Goal: Task Accomplishment & Management: Manage account settings

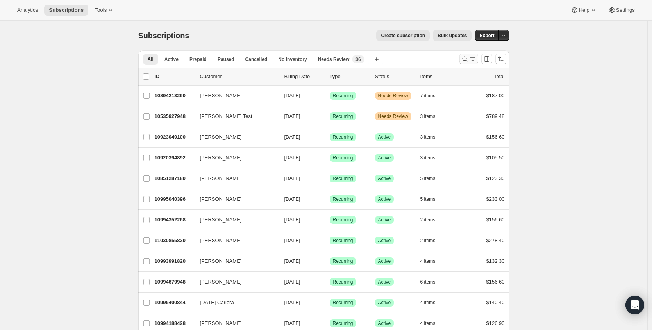
click at [477, 59] on icon "Search and filter results" at bounding box center [473, 59] width 8 height 8
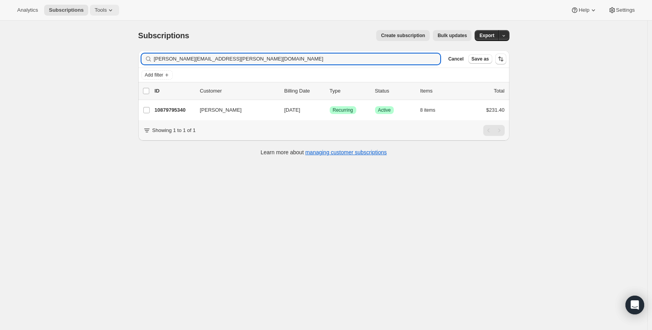
type input "susanne.yesse@gmail.com"
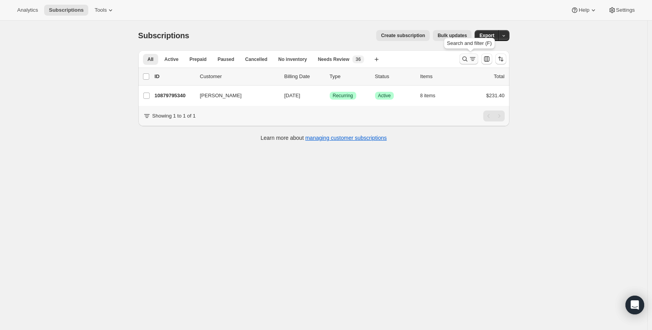
click at [471, 59] on icon "Search and filter results" at bounding box center [473, 59] width 8 height 8
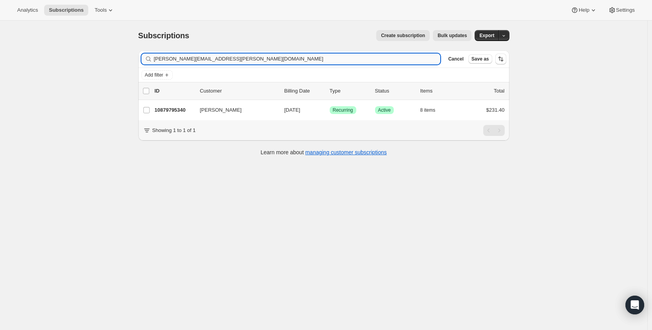
click at [259, 60] on input "[PERSON_NAME][EMAIL_ADDRESS][PERSON_NAME][DOMAIN_NAME]" at bounding box center [297, 59] width 287 height 11
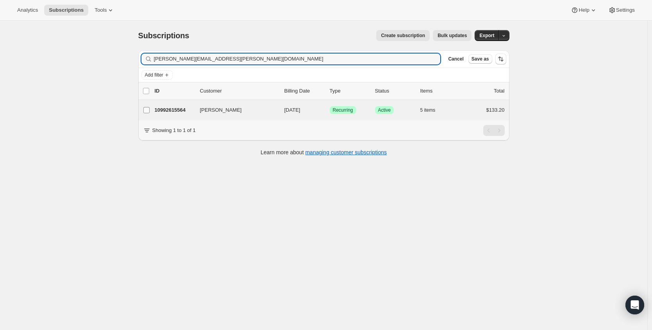
type input "Heidi.lanthier@gmail.com"
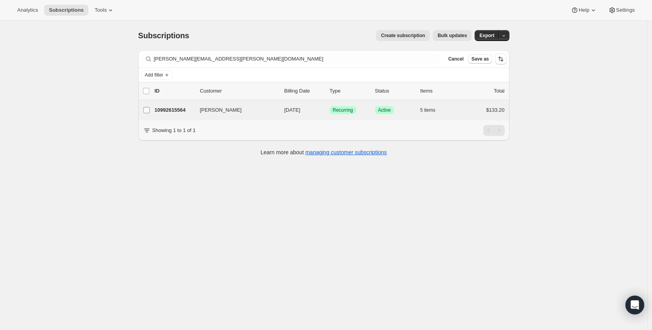
click at [150, 111] on input "Heidi Ashline" at bounding box center [146, 110] width 6 height 6
checkbox input "true"
click at [179, 110] on p "10992615564" at bounding box center [174, 111] width 39 height 8
checkbox input "false"
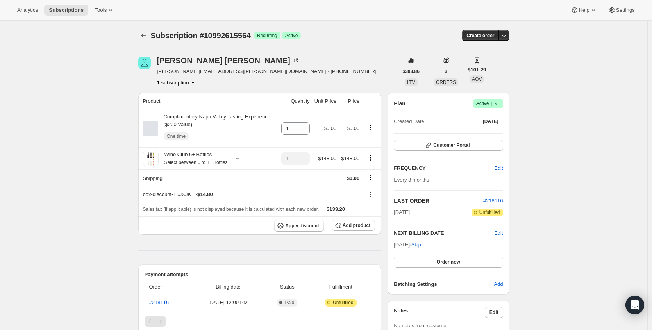
click at [496, 107] on icon at bounding box center [496, 104] width 8 height 8
click at [485, 135] on span "Cancel subscription" at bounding box center [488, 132] width 44 height 6
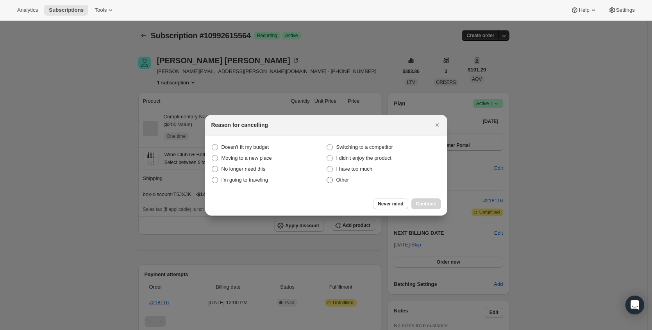
click at [339, 179] on span "Other" at bounding box center [342, 180] width 13 height 6
click at [327, 177] on input "Other" at bounding box center [327, 177] width 0 height 0
radio input "true"
click at [437, 205] on button "Continue" at bounding box center [427, 204] width 30 height 11
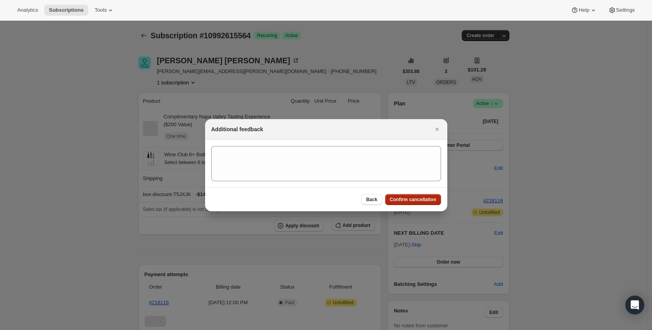
click at [435, 204] on button "Confirm cancellation" at bounding box center [413, 199] width 56 height 11
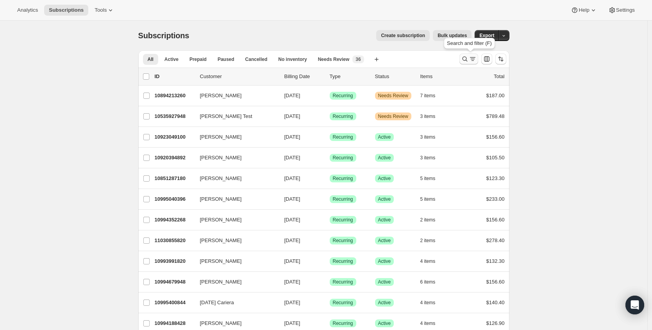
click at [478, 59] on button "Search and filter results" at bounding box center [469, 59] width 19 height 11
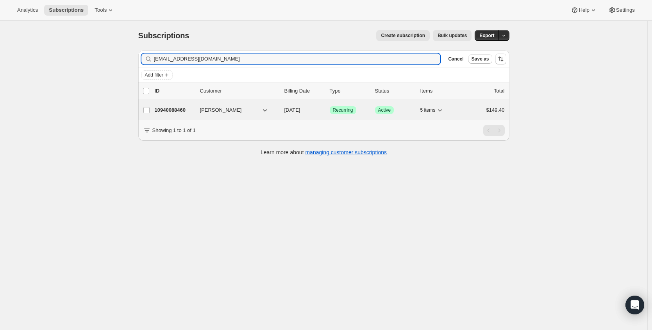
type input "kristinrauch@gmail.com"
click at [170, 111] on p "10940088460" at bounding box center [174, 110] width 39 height 8
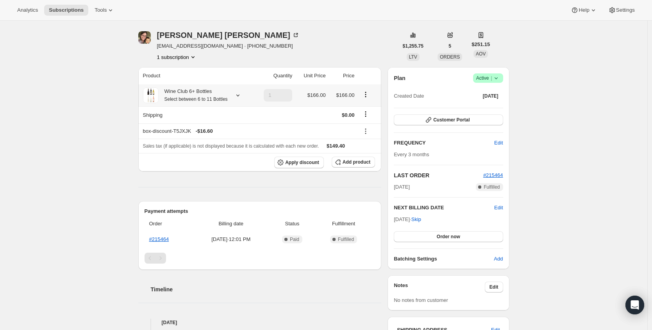
scroll to position [32, 0]
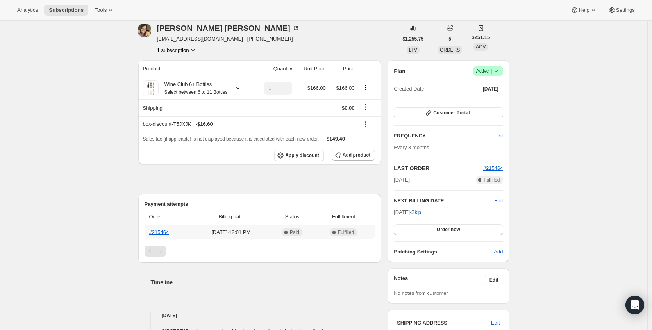
click at [160, 240] on th "#215464" at bounding box center [169, 232] width 48 height 14
click at [161, 235] on link "#215464" at bounding box center [159, 232] width 20 height 6
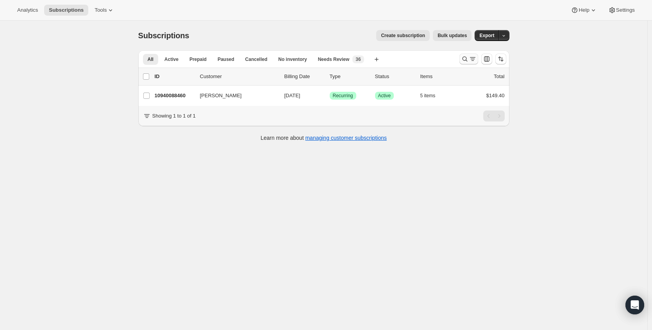
click at [463, 59] on icon "Search and filter results" at bounding box center [465, 59] width 8 height 8
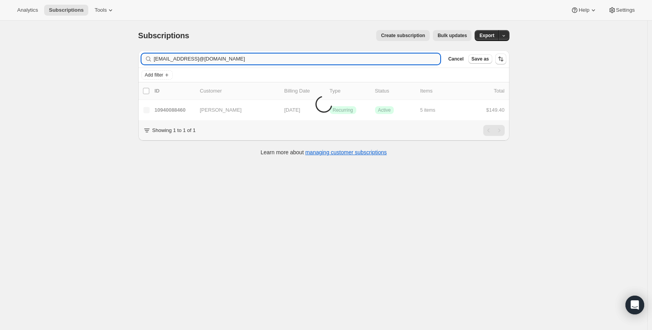
click at [289, 63] on input "kristinrauch@gmail.combcera@columbus.rr.com" at bounding box center [297, 59] width 287 height 11
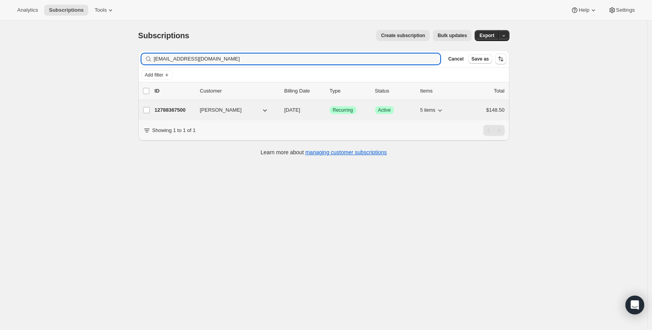
type input "bcera@columbus.rr.com"
click at [178, 109] on p "12788367500" at bounding box center [174, 110] width 39 height 8
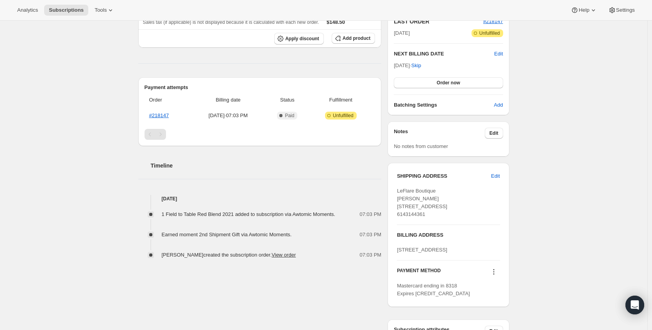
scroll to position [188, 0]
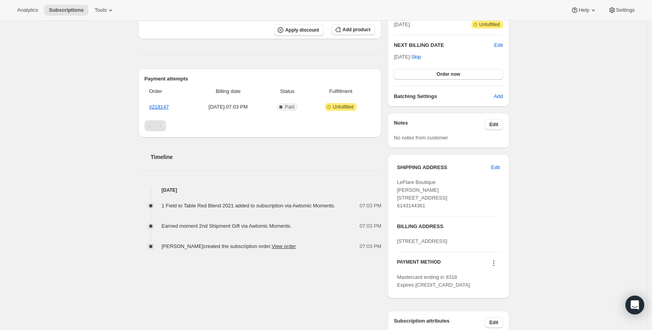
drag, startPoint x: 440, startPoint y: 222, endPoint x: 397, endPoint y: 168, distance: 69.0
click at [397, 168] on div "SHIPPING ADDRESS Edit LeFlare Boutique Jill Richey 241 West Bridge Street Dubli…" at bounding box center [449, 226] width 122 height 144
click at [105, 51] on div "Subscription #12788367500. This page is ready Subscription #12788367500 Success…" at bounding box center [324, 146] width 648 height 626
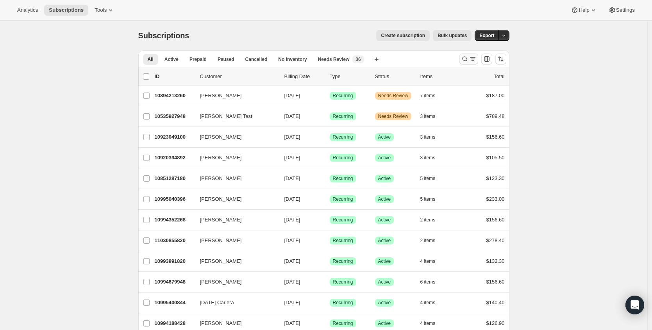
click at [465, 61] on icon "Search and filter results" at bounding box center [465, 59] width 8 height 8
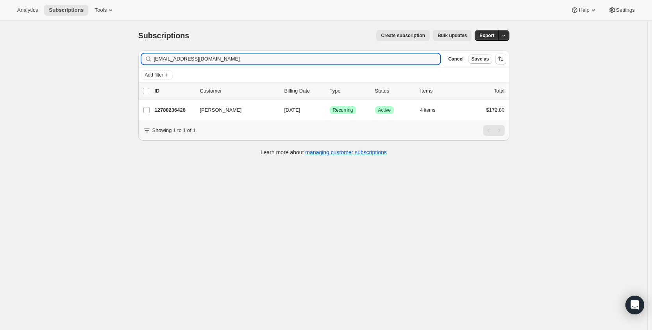
type input "[EMAIL_ADDRESS][DOMAIN_NAME]"
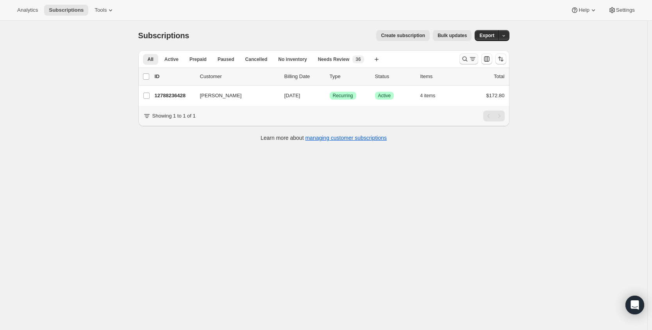
click at [475, 56] on icon "Search and filter results" at bounding box center [473, 59] width 8 height 8
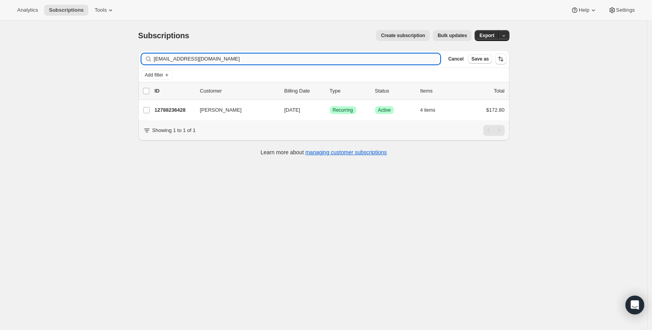
click at [301, 60] on input "[EMAIL_ADDRESS][DOMAIN_NAME]" at bounding box center [297, 59] width 287 height 11
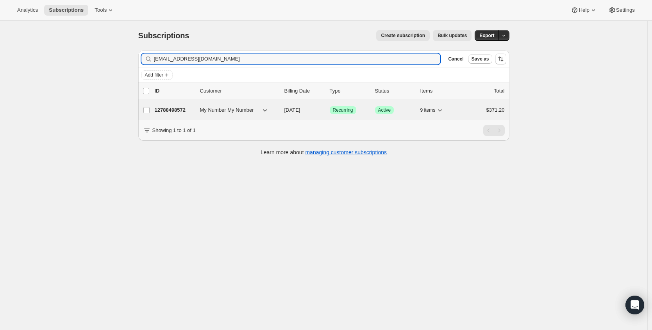
type input "[EMAIL_ADDRESS][DOMAIN_NAME]"
click at [167, 112] on p "12788498572" at bounding box center [174, 110] width 39 height 8
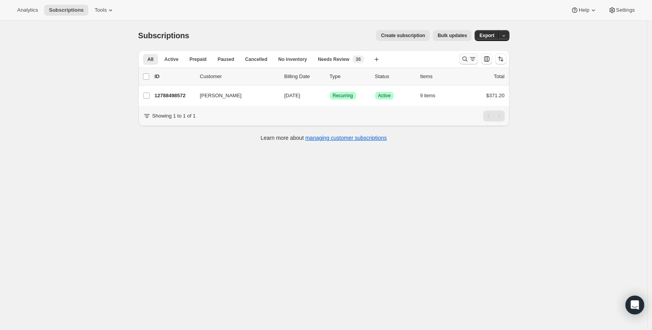
click at [478, 56] on button "Search and filter results" at bounding box center [469, 59] width 19 height 11
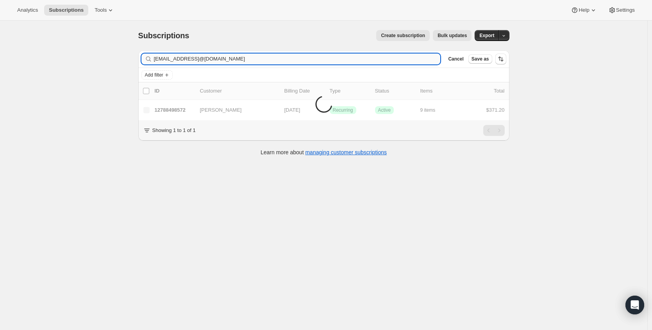
click at [283, 57] on input "sharihughes6653@gmail.comsherryannmadl@gmail.com" at bounding box center [297, 59] width 287 height 11
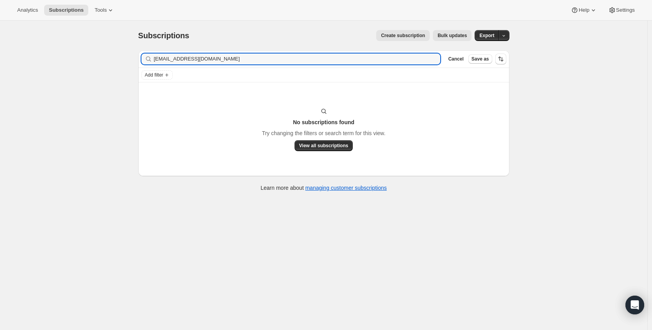
type input "[EMAIL_ADDRESS][DOMAIN_NAME]"
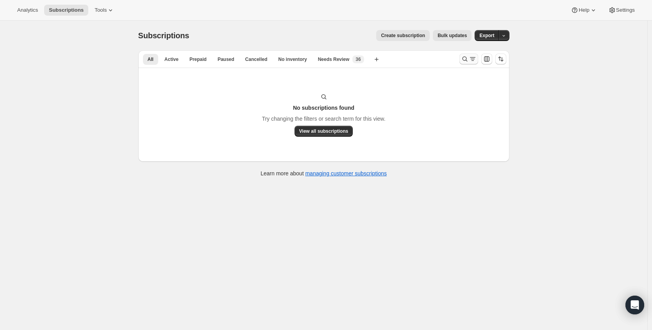
click at [469, 57] on icon "Search and filter results" at bounding box center [465, 59] width 8 height 8
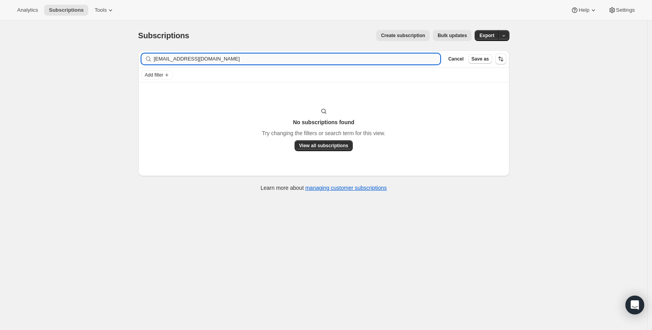
click at [398, 60] on input "[EMAIL_ADDRESS][DOMAIN_NAME]" at bounding box center [297, 59] width 287 height 11
click at [397, 60] on input "[EMAIL_ADDRESS][DOMAIN_NAME]" at bounding box center [297, 59] width 287 height 11
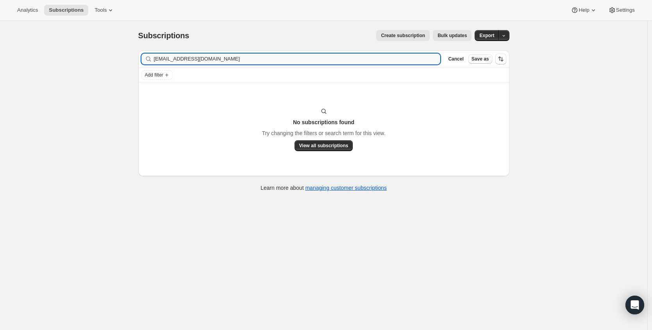
click at [397, 60] on input "[EMAIL_ADDRESS][DOMAIN_NAME]" at bounding box center [297, 59] width 287 height 11
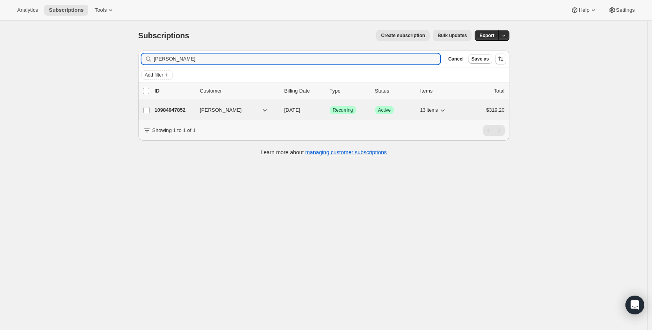
type input "[PERSON_NAME]"
click at [168, 113] on p "10984947852" at bounding box center [174, 110] width 39 height 8
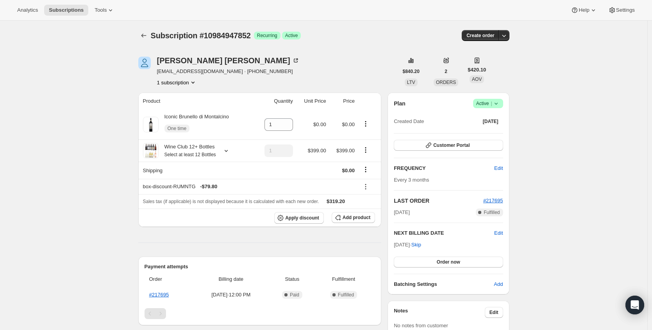
click at [183, 71] on span "[EMAIL_ADDRESS][DOMAIN_NAME] · [PHONE_NUMBER]" at bounding box center [228, 72] width 143 height 8
click at [182, 71] on span "[EMAIL_ADDRESS][DOMAIN_NAME] · [PHONE_NUMBER]" at bounding box center [228, 72] width 143 height 8
drag, startPoint x: 209, startPoint y: 73, endPoint x: 159, endPoint y: 71, distance: 50.8
click at [159, 71] on span "[EMAIL_ADDRESS][DOMAIN_NAME] · [PHONE_NUMBER]" at bounding box center [228, 72] width 143 height 8
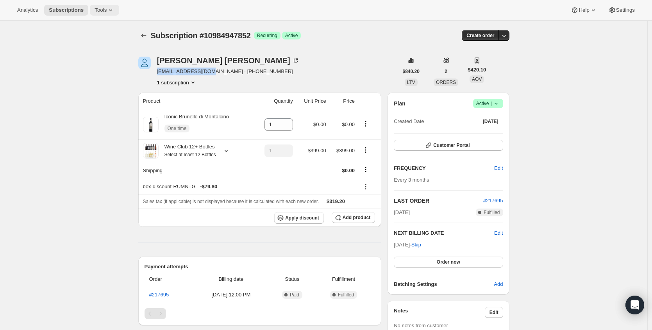
copy span "[EMAIL_ADDRESS][DOMAIN_NAME]"
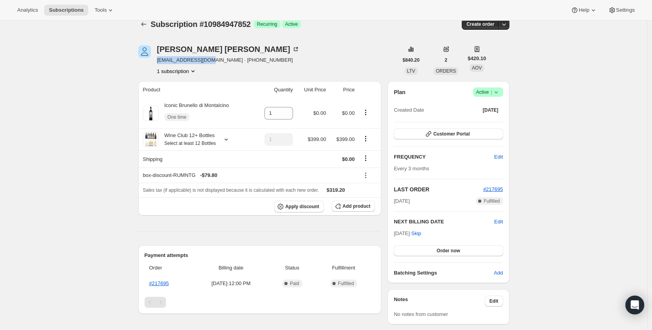
scroll to position [12, 0]
click at [467, 135] on span "Customer Portal" at bounding box center [451, 133] width 36 height 6
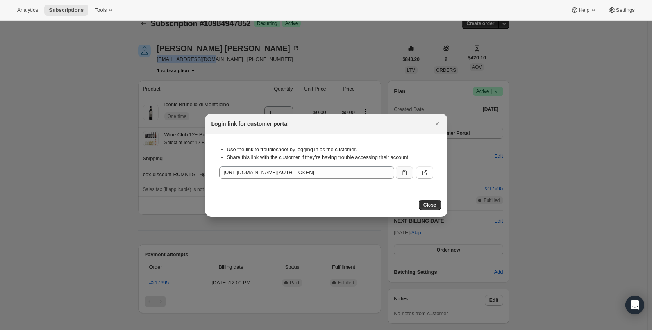
click at [401, 174] on icon ":r32:" at bounding box center [405, 173] width 8 height 8
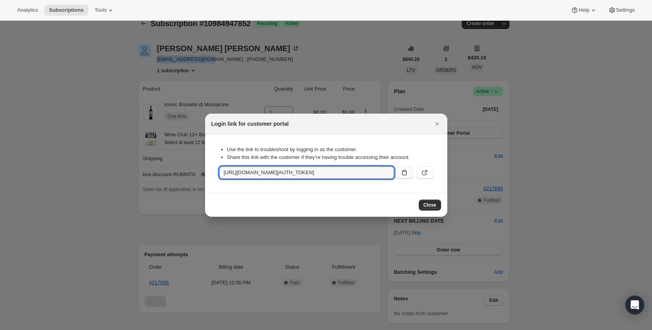
copy span "[EMAIL_ADDRESS][DOMAIN_NAME]"
